Goal: Task Accomplishment & Management: Use online tool/utility

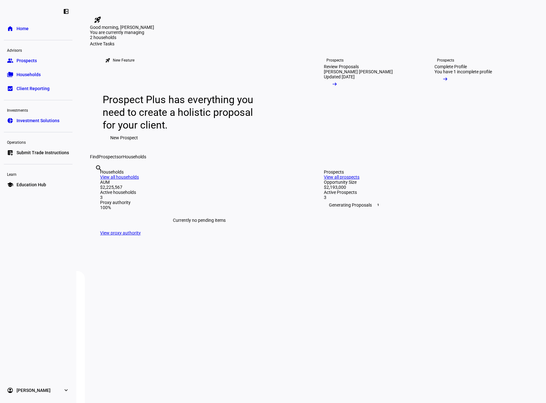
click at [96, 181] on input "text" at bounding box center [95, 177] width 1 height 8
type input "rose"
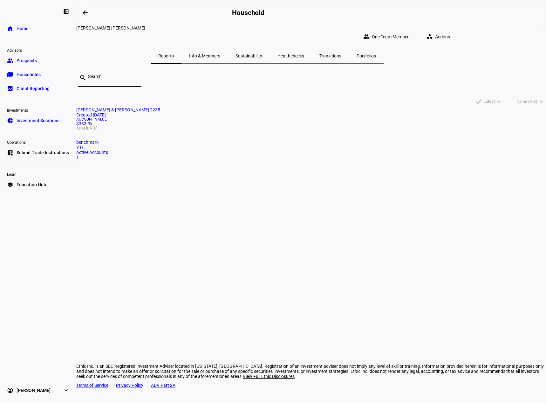
click at [192, 118] on mat-card-title "[PERSON_NAME] & [PERSON_NAME] 2235 Created [DATE]" at bounding box center [311, 112] width 470 height 10
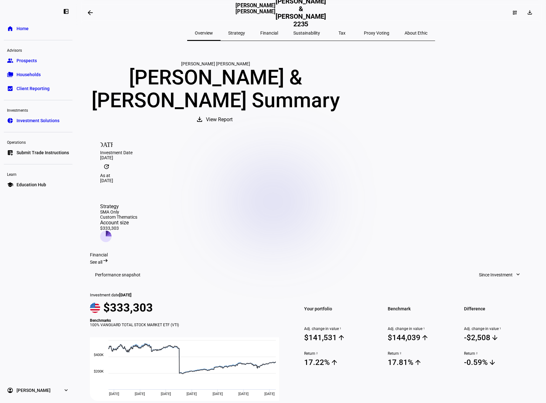
click at [37, 157] on link "list_alt_add Submit Trade Instructions" at bounding box center [38, 152] width 69 height 13
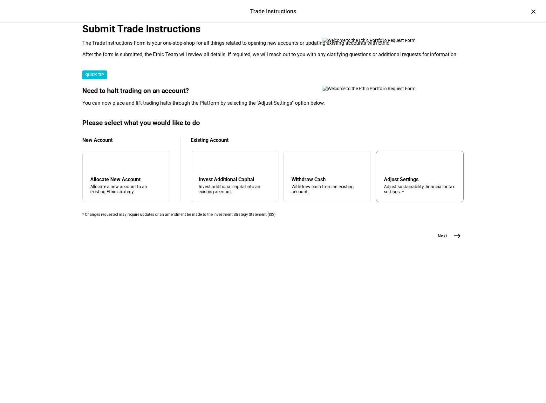
click at [388, 194] on div "Adjust sustainability, financial or tax settings. *" at bounding box center [420, 189] width 72 height 10
click at [453, 240] on mat-icon "east" at bounding box center [457, 236] width 8 height 8
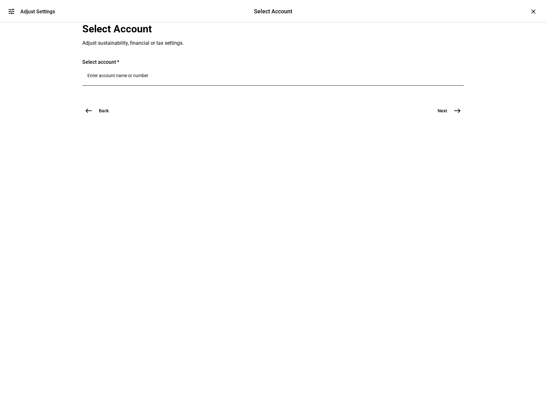
click at [160, 78] on input "Number" at bounding box center [272, 75] width 371 height 5
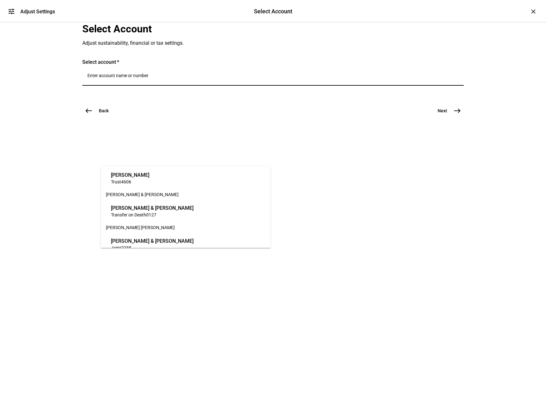
scroll to position [23, 0]
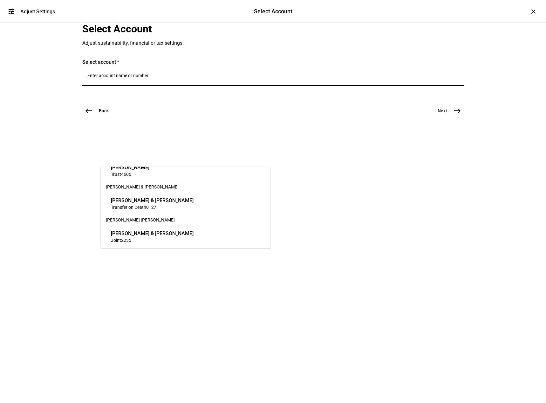
click at [145, 233] on span "[PERSON_NAME] & [PERSON_NAME]" at bounding box center [152, 233] width 83 height 7
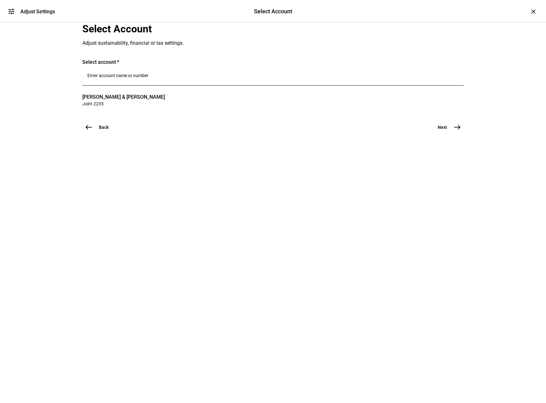
click at [453, 131] on mat-icon "east" at bounding box center [457, 128] width 8 height 8
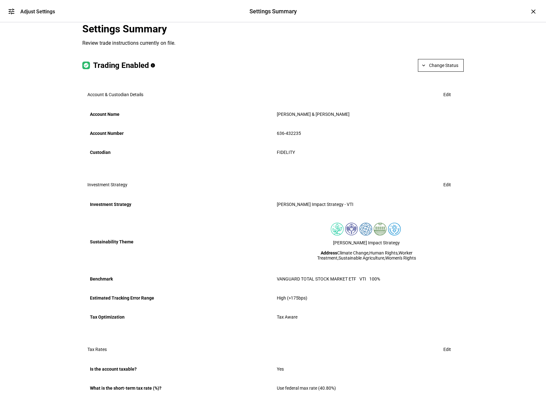
click at [448, 72] on span "Change Status" at bounding box center [443, 65] width 29 height 13
click at [480, 128] on div at bounding box center [273, 201] width 546 height 403
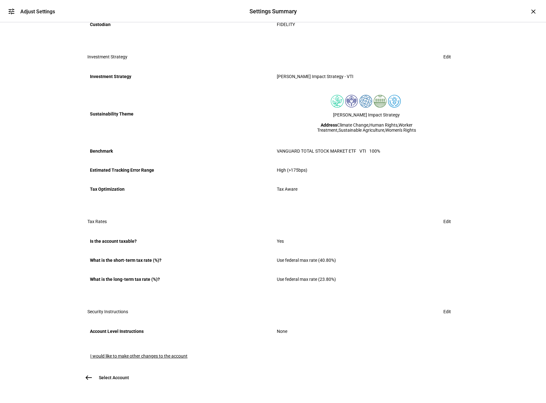
click at [443, 306] on span "Edit" at bounding box center [447, 312] width 8 height 13
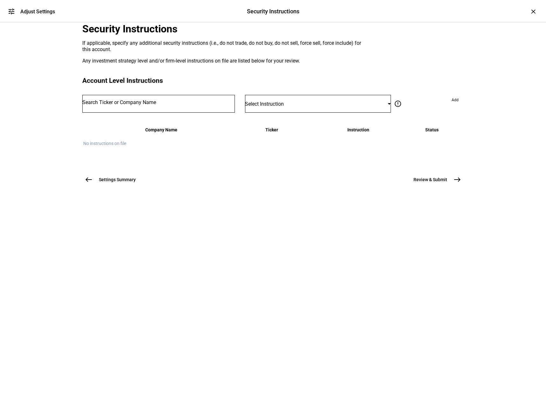
click at [140, 105] on input "Number" at bounding box center [158, 102] width 152 height 5
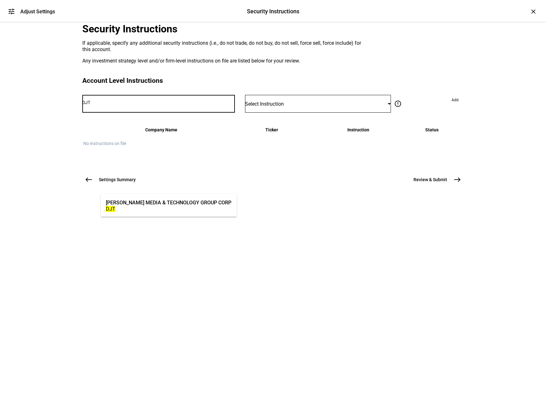
type input "DJT"
click at [164, 204] on div "[PERSON_NAME] MEDIA & TECHNOLOGY GROUP CORP" at bounding box center [168, 202] width 125 height 7
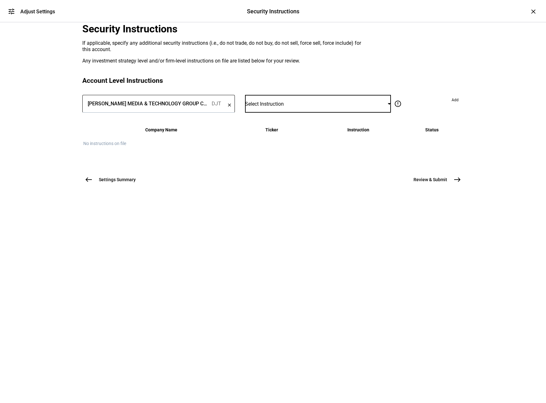
click at [307, 107] on div "Select Instruction" at bounding box center [316, 104] width 143 height 6
click at [291, 263] on mat-option "Force Sell" at bounding box center [311, 265] width 129 height 15
click at [272, 205] on div "Security Instructions If applicable, specify any additional security instructio…" at bounding box center [273, 114] width 402 height 182
click at [451, 105] on span "Add" at bounding box center [454, 100] width 7 height 10
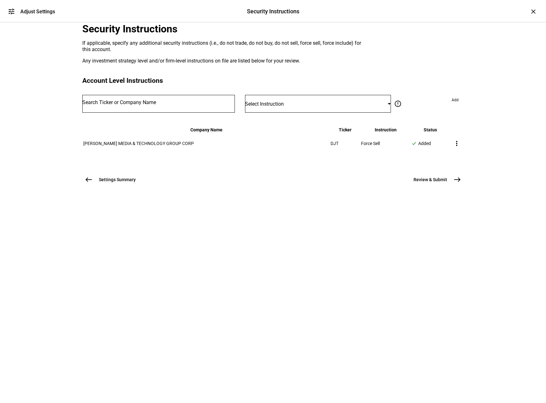
click at [455, 184] on mat-icon "east" at bounding box center [457, 180] width 8 height 8
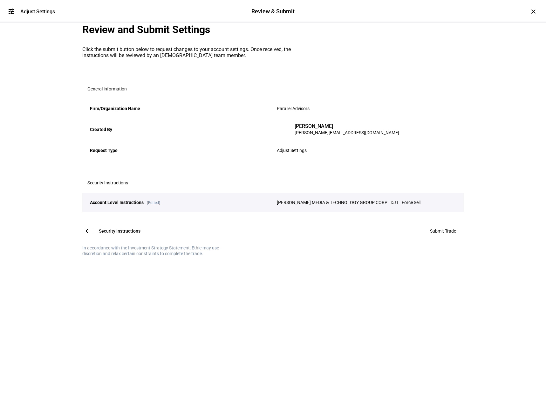
click at [432, 234] on span "Submit Trade" at bounding box center [443, 231] width 26 height 5
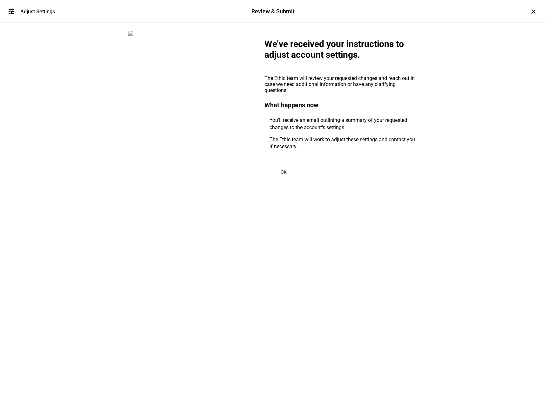
click at [280, 180] on span at bounding box center [283, 172] width 38 height 15
